Goal: Task Accomplishment & Management: Complete application form

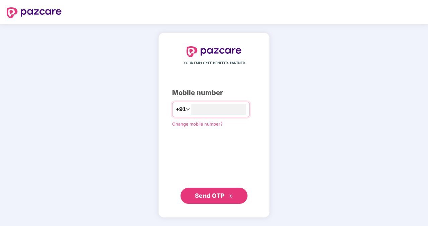
type input "**********"
click at [212, 196] on span "Send OTP" at bounding box center [210, 194] width 30 height 7
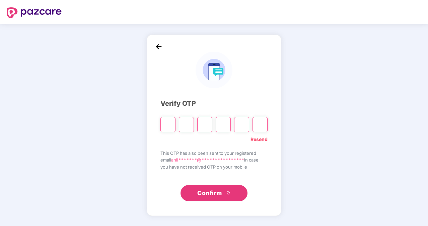
type input "*"
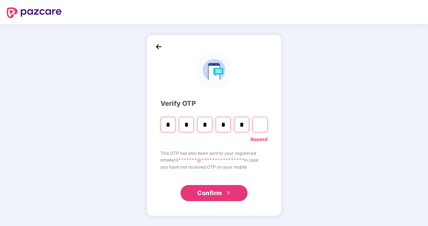
type input "*"
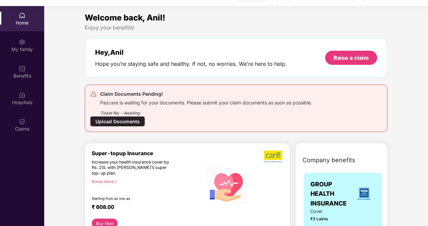
scroll to position [38, 0]
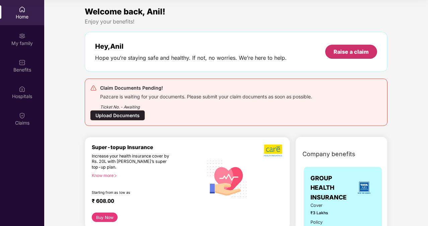
click at [335, 52] on div "Raise a claim" at bounding box center [351, 51] width 35 height 7
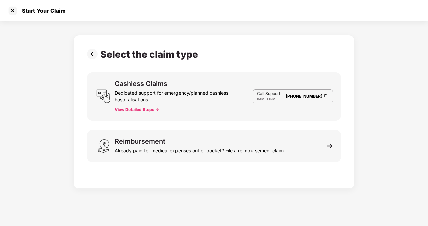
scroll to position [16, 0]
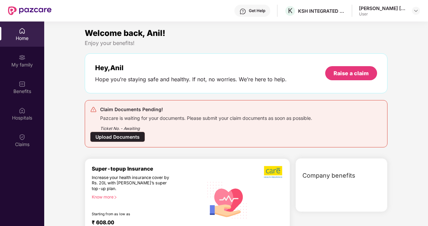
scroll to position [38, 0]
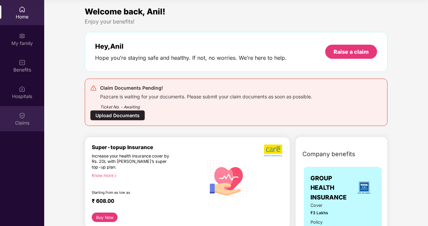
click at [23, 115] on img at bounding box center [22, 115] width 7 height 7
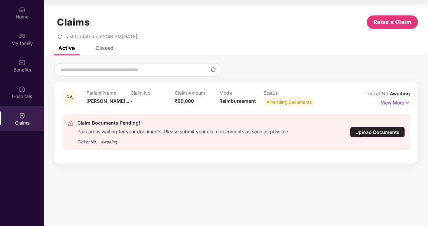
click at [396, 102] on p "View More" at bounding box center [395, 101] width 29 height 9
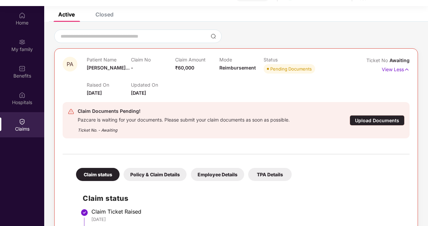
scroll to position [38, 0]
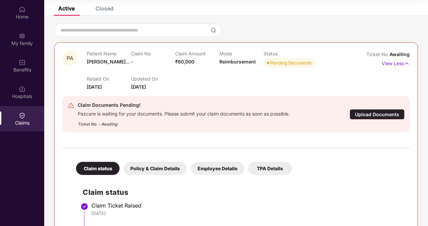
click at [143, 171] on div "Policy & Claim Details" at bounding box center [155, 168] width 63 height 13
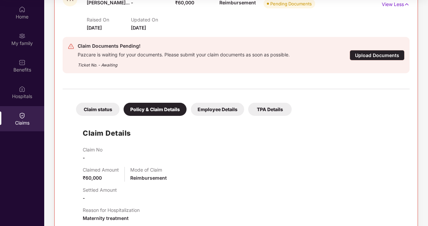
scroll to position [85, 0]
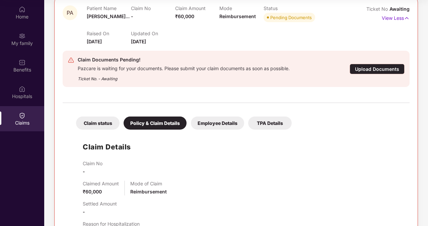
click at [227, 120] on div "Employee Details" at bounding box center [217, 122] width 53 height 13
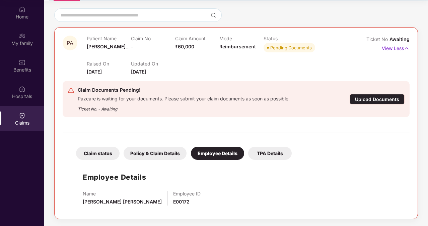
scroll to position [54, 0]
click at [167, 154] on div "Policy & Claim Details" at bounding box center [155, 153] width 63 height 13
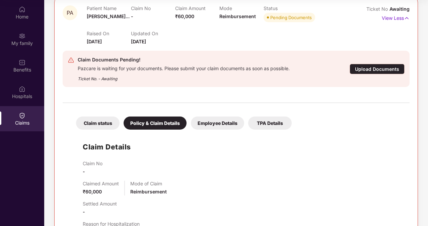
click at [103, 125] on div "Claim status" at bounding box center [98, 122] width 44 height 13
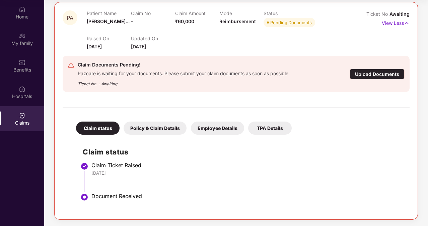
click at [360, 73] on div "Upload Documents" at bounding box center [377, 74] width 55 height 10
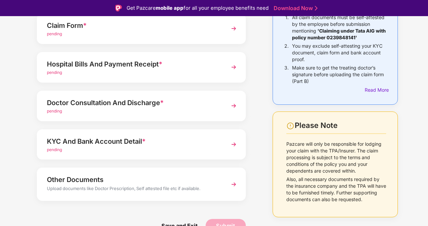
click at [427, 29] on div "Things to Note While Uploading Claim Documents 1. All claim documents must be s…" at bounding box center [214, 105] width 428 height 274
click at [426, 37] on div "Things to Note While Uploading Claim Documents 1. All claim documents must be s…" at bounding box center [214, 105] width 428 height 274
click at [427, 67] on div "Things to Note While Uploading Claim Documents 1. All claim documents must be s…" at bounding box center [214, 105] width 428 height 274
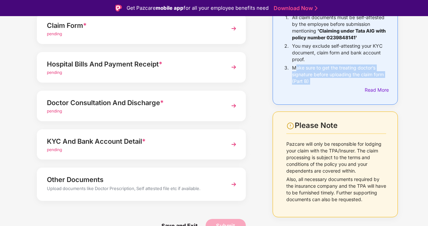
click at [427, 67] on div "Things to Note While Uploading Claim Documents 1. All claim documents must be s…" at bounding box center [214, 105] width 428 height 274
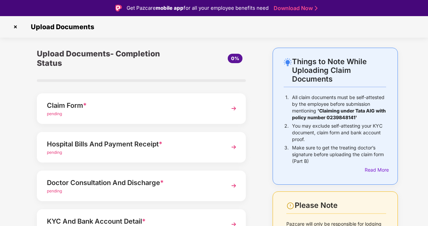
click at [221, 108] on div "Claim Form * pending" at bounding box center [141, 108] width 209 height 31
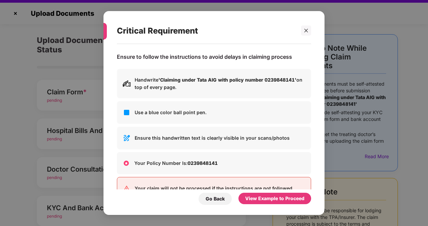
scroll to position [16, 0]
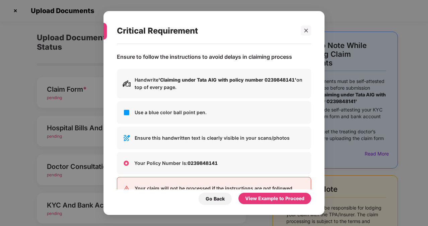
click at [345, 11] on div "Critical Requirement Ensure to follow the instructions to avoid delays in claim…" at bounding box center [214, 113] width 428 height 226
click at [249, 197] on div "View Example to Proceed" at bounding box center [274, 197] width 59 height 7
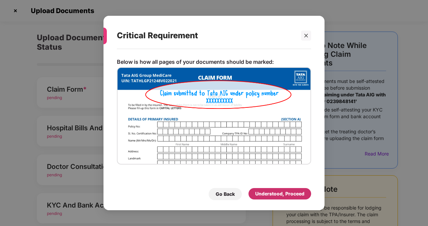
click at [260, 194] on div "Understood, Proceed" at bounding box center [279, 193] width 49 height 7
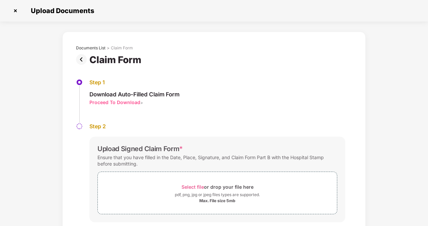
click at [400, 92] on div "Documents List > Claim Form Claim Form Step 1 Download Auto-Filled Claim Form P…" at bounding box center [214, 146] width 428 height 228
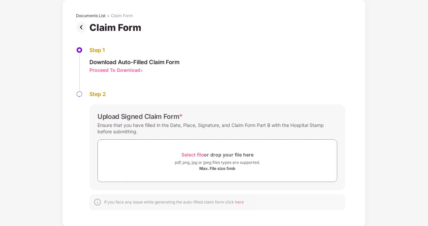
scroll to position [33, 0]
click at [215, 161] on div "pdf, png, jpg or jpeg files types are supported." at bounding box center [217, 161] width 85 height 7
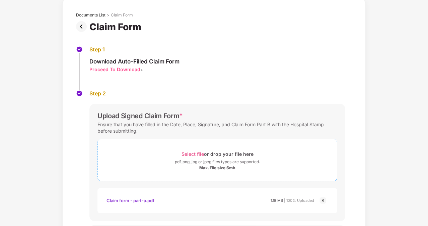
click at [200, 149] on div "Select file or drop your file here" at bounding box center [218, 153] width 72 height 9
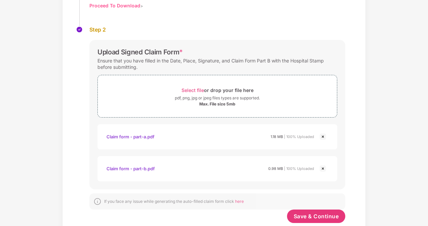
scroll to position [113, 0]
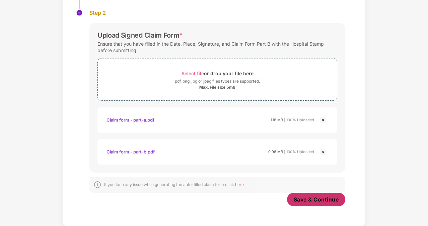
click at [309, 194] on button "Save & Continue" at bounding box center [316, 198] width 59 height 13
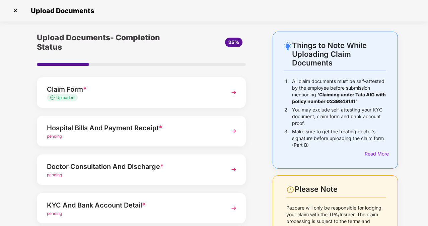
click at [133, 141] on div "Hospital Bills And Payment Receipt * pending" at bounding box center [141, 131] width 209 height 31
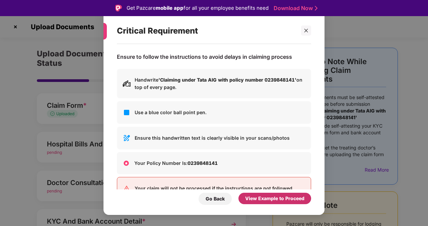
click at [256, 200] on div "View Example to Proceed" at bounding box center [274, 197] width 59 height 7
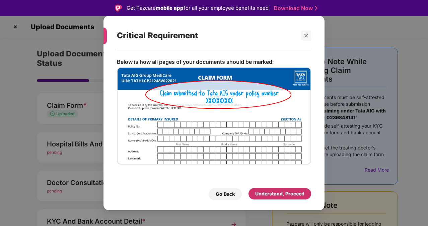
click at [282, 189] on div "Understood, Proceed" at bounding box center [280, 193] width 63 height 11
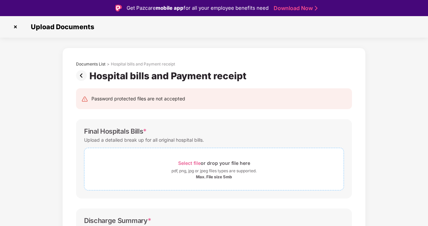
click at [194, 172] on div "pdf, png, jpg or jpeg files types are supported." at bounding box center [214, 170] width 85 height 7
click at [195, 162] on span "Select file" at bounding box center [189, 163] width 22 height 6
click at [189, 169] on div "pdf, png, jpg or jpeg files types are supported." at bounding box center [214, 170] width 85 height 7
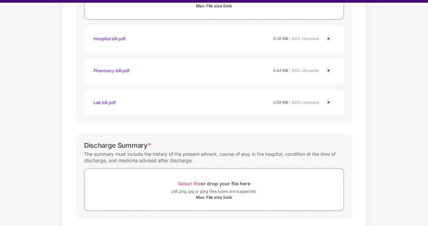
scroll to position [148, 0]
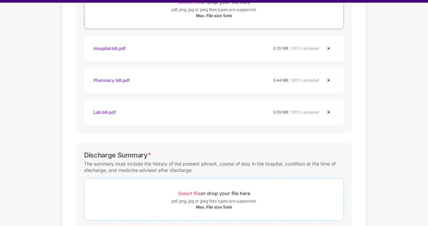
click at [221, 198] on div "pdf, png, jpg or jpeg files types are supported." at bounding box center [214, 200] width 85 height 7
click at [414, 112] on div "Documents List > Hospital bills and Payment receipt Hospital bills and Payment …" at bounding box center [214, 138] width 428 height 503
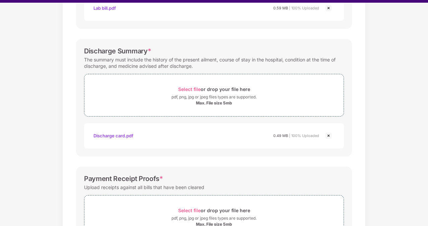
scroll to position [255, 0]
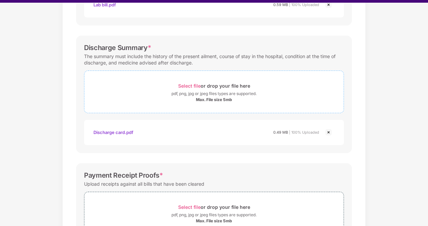
click at [219, 104] on span "Select file or drop your file here pdf, png, jpg or jpeg files types are suppor…" at bounding box center [213, 92] width 259 height 32
click at [425, 124] on div "Documents List > Hospital bills and Payment receipt Hospital bills and Payment …" at bounding box center [214, 30] width 428 height 503
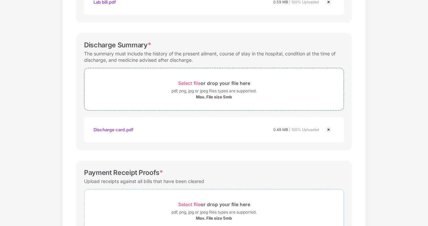
click at [211, 209] on div "pdf, png, jpg or jpeg files types are supported." at bounding box center [214, 212] width 85 height 7
click at [382, 96] on div "Documents List > Hospital bills and Payment receipt Hospital bills and Payment …" at bounding box center [214, 92] width 428 height 631
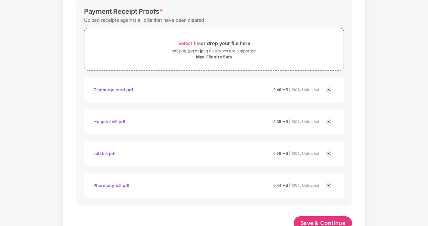
scroll to position [435, 0]
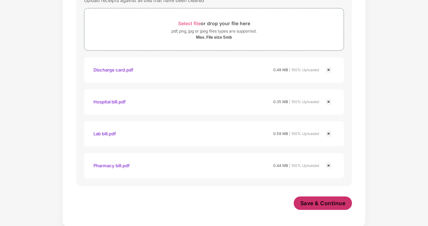
click at [315, 199] on span "Save & Continue" at bounding box center [323, 202] width 45 height 7
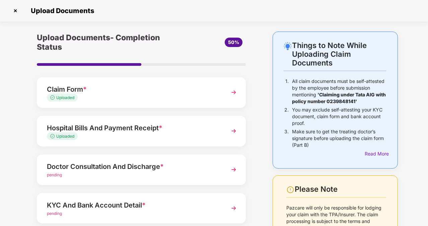
click at [401, 71] on div "Things to Note While Uploading Claim Documents 1. All claim documents must be s…" at bounding box center [335, 169] width 145 height 274
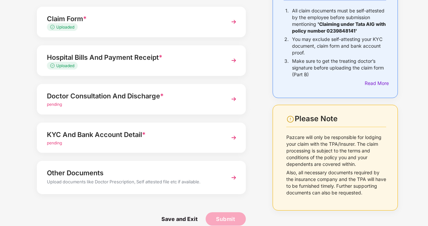
scroll to position [80, 0]
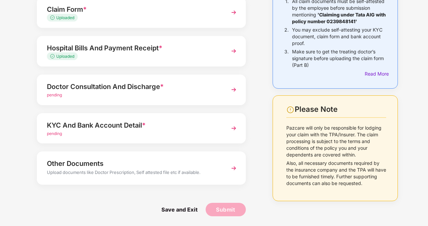
click at [168, 90] on div "Doctor Consultation And Discharge *" at bounding box center [133, 86] width 173 height 11
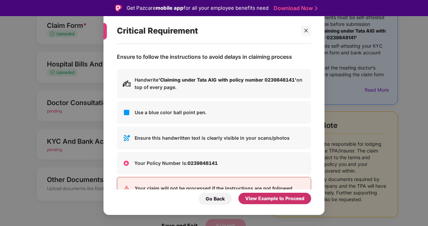
click at [266, 199] on div "View Example to Proceed" at bounding box center [274, 197] width 59 height 7
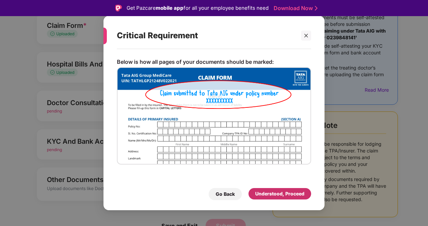
click at [277, 195] on div "Understood, Proceed" at bounding box center [279, 193] width 49 height 7
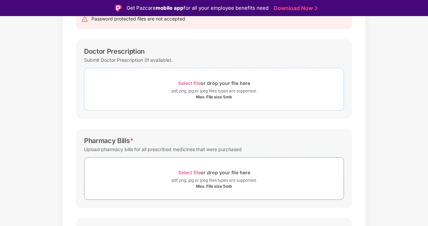
click at [224, 92] on div "pdf, png, jpg or jpeg files types are supported." at bounding box center [214, 91] width 85 height 7
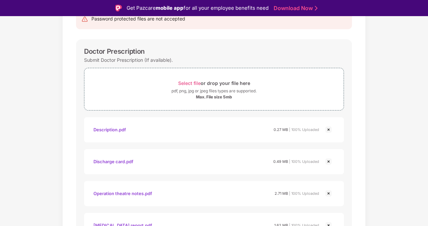
click at [414, 57] on div "Documents List > Doctor consultation and discharge summary Doctor consultation …" at bounding box center [214, 219] width 428 height 503
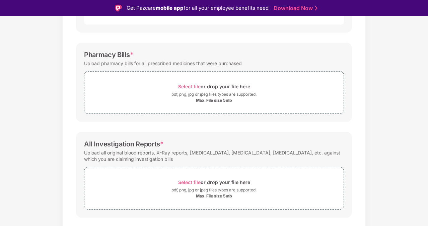
scroll to position [294, 0]
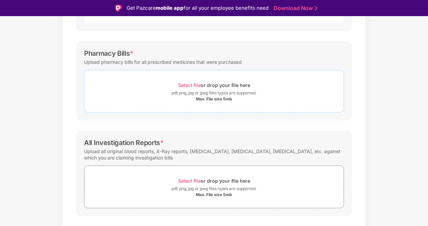
click at [186, 84] on span "Select file" at bounding box center [189, 85] width 22 height 6
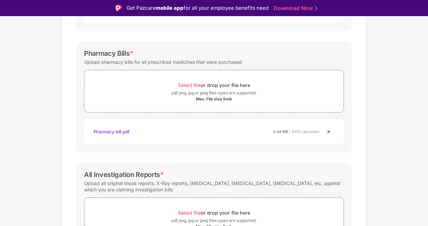
click at [257, 115] on div "Pharmacy Bills * Upload pharmacy bills for all prescribed medicines that were p…" at bounding box center [214, 96] width 276 height 111
click at [208, 88] on div "Select file or drop your file here" at bounding box center [214, 84] width 72 height 9
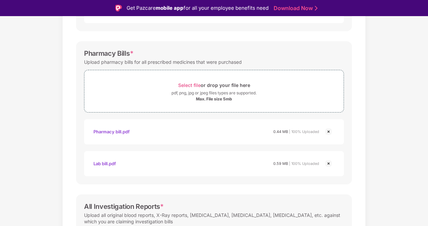
scroll to position [16, 0]
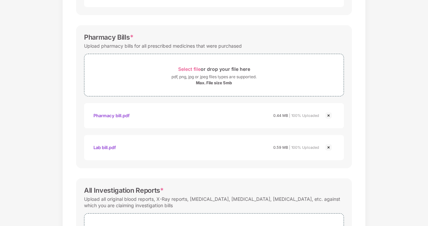
click at [391, 137] on div "Documents List > Doctor consultation and discharge summary Doctor consultation …" at bounding box center [214, 20] width 428 height 567
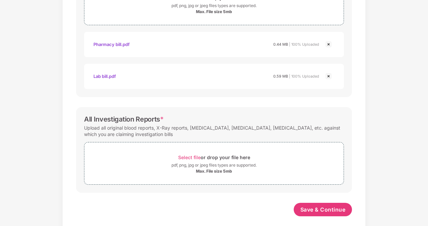
scroll to position [372, 0]
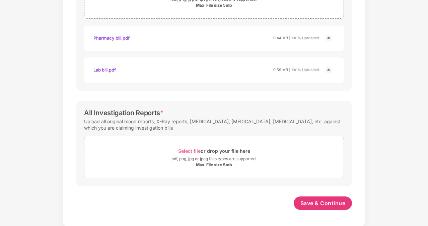
click at [184, 161] on div "pdf, png, jpg or jpeg files types are supported." at bounding box center [214, 158] width 85 height 7
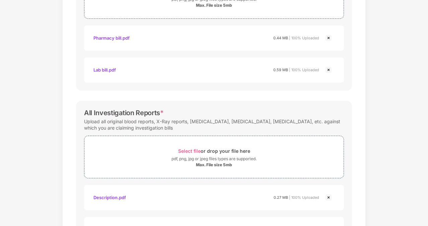
click at [408, 105] on div "Documents List > Doctor consultation and discharge summary Doctor consultation …" at bounding box center [214, 38] width 428 height 756
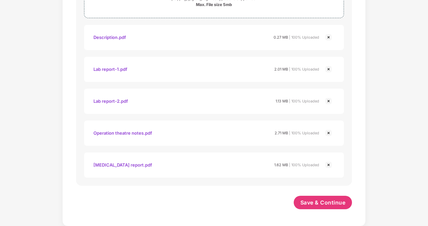
scroll to position [531, 0]
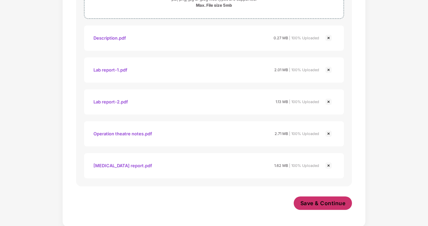
click at [325, 199] on span "Save & Continue" at bounding box center [323, 202] width 45 height 7
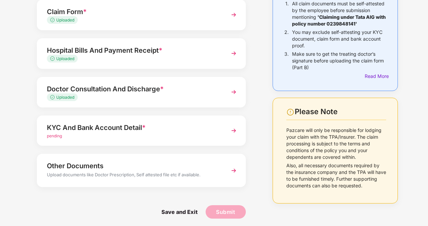
scroll to position [80, 0]
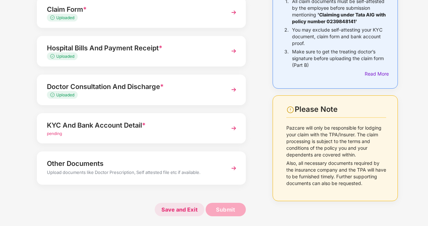
click at [168, 209] on span "Save and Exit" at bounding box center [180, 208] width 50 height 13
